Goal: Navigation & Orientation: Find specific page/section

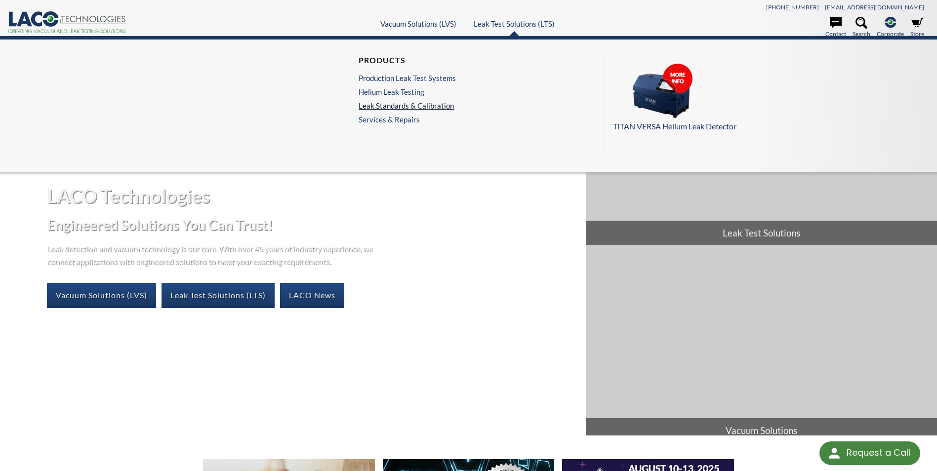
click at [417, 106] on link "Leak Standards & Calibration" at bounding box center [407, 105] width 97 height 9
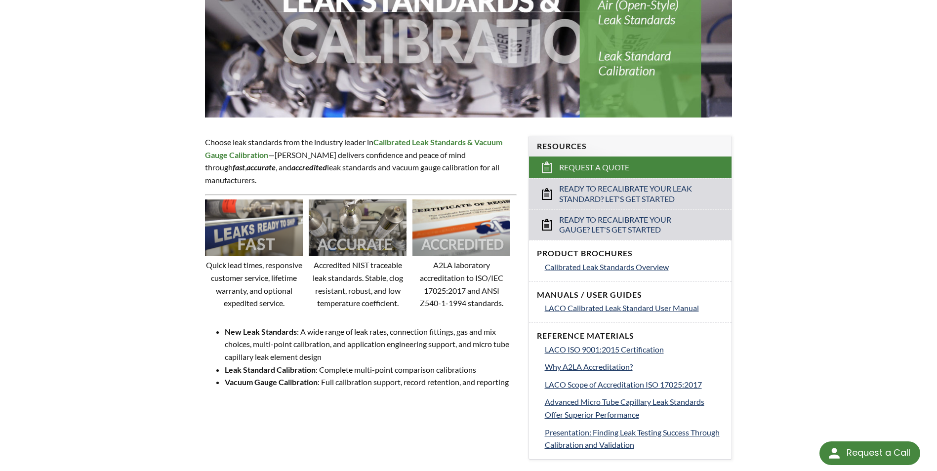
scroll to position [247, 0]
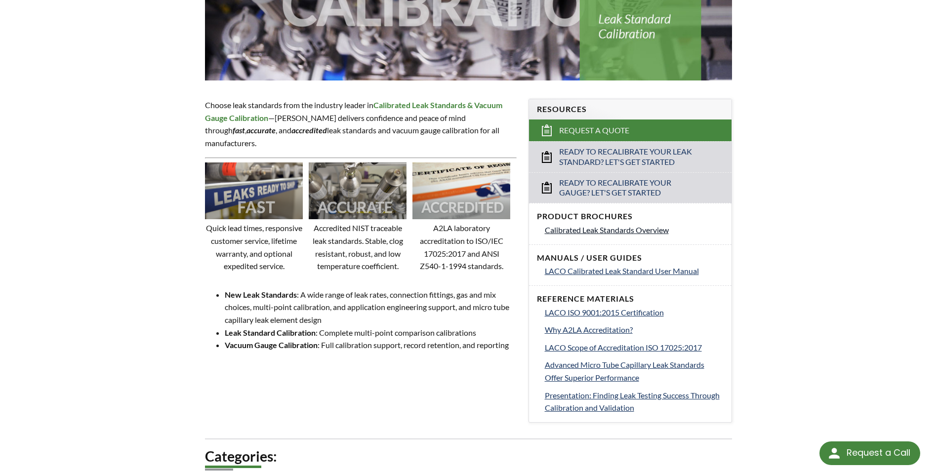
click at [602, 231] on span "Calibrated Leak Standards Overview" at bounding box center [607, 229] width 124 height 9
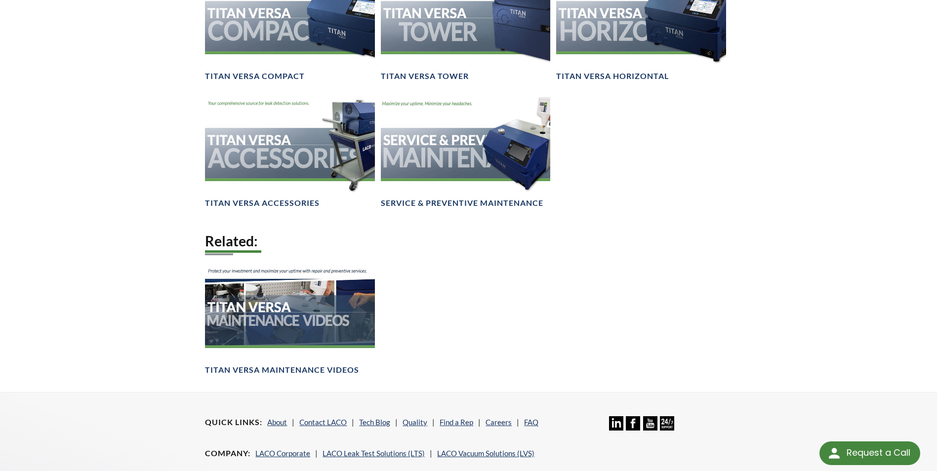
scroll to position [1523, 0]
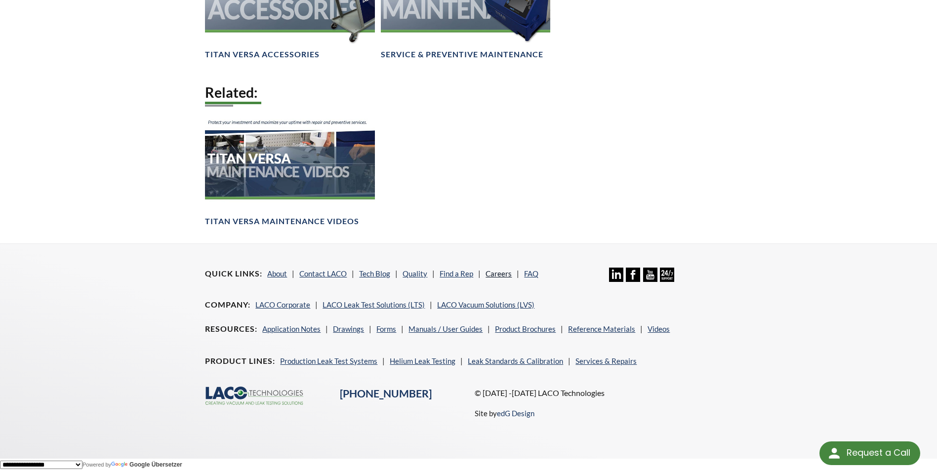
click at [505, 271] on link "Careers" at bounding box center [499, 273] width 26 height 9
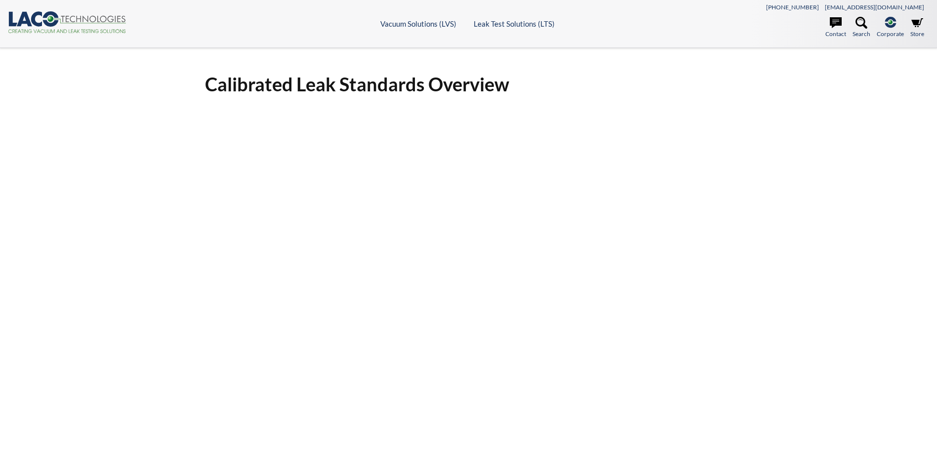
select select
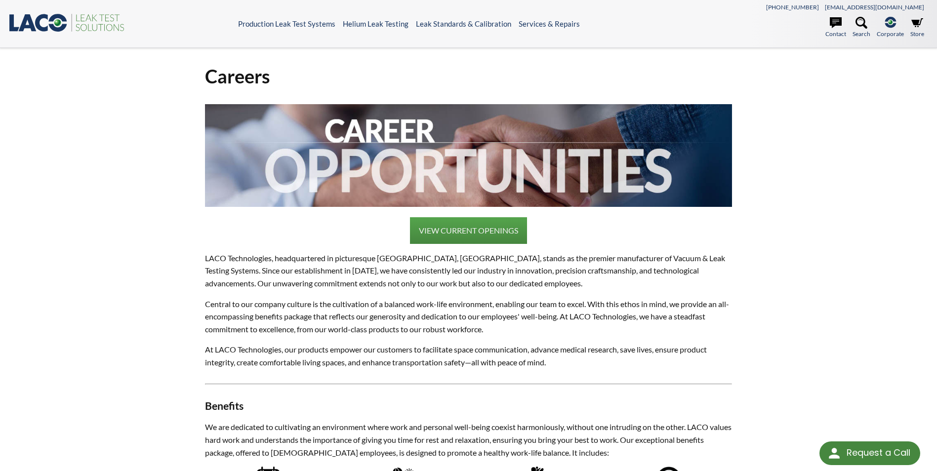
select select
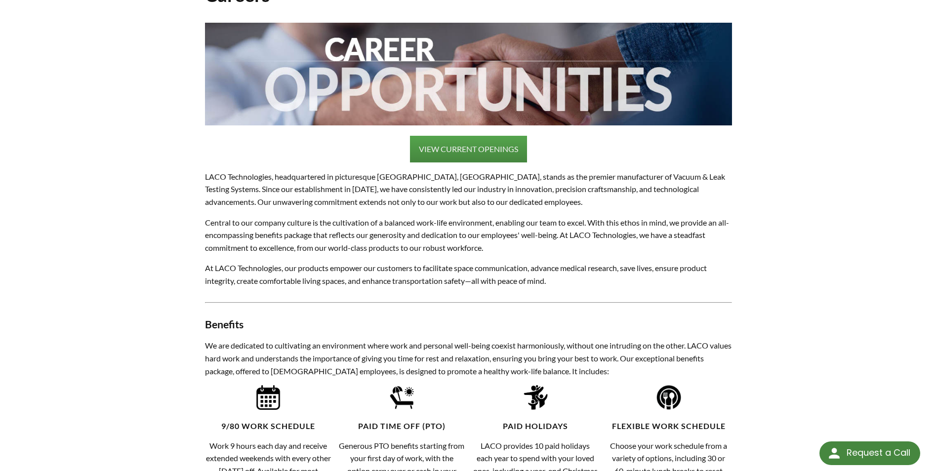
scroll to position [99, 0]
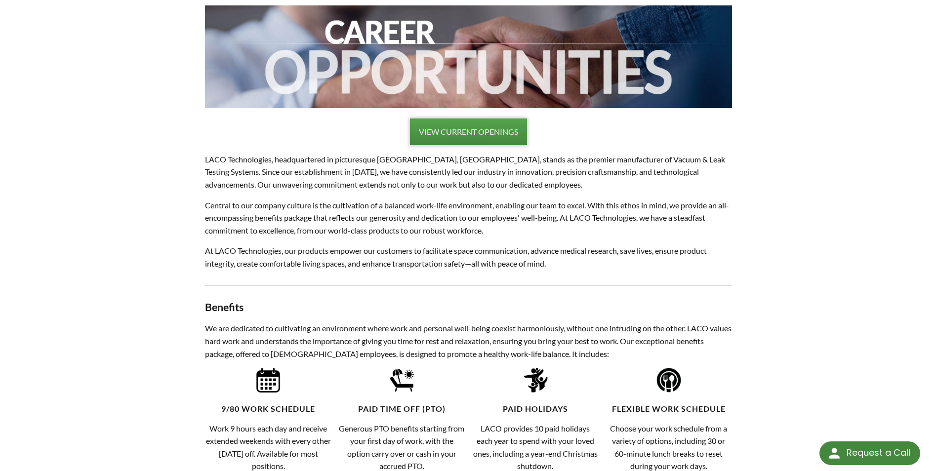
click at [482, 134] on link "VIEW CURRENT OPENINGS" at bounding box center [468, 132] width 117 height 27
